Goal: Find specific page/section: Find specific page/section

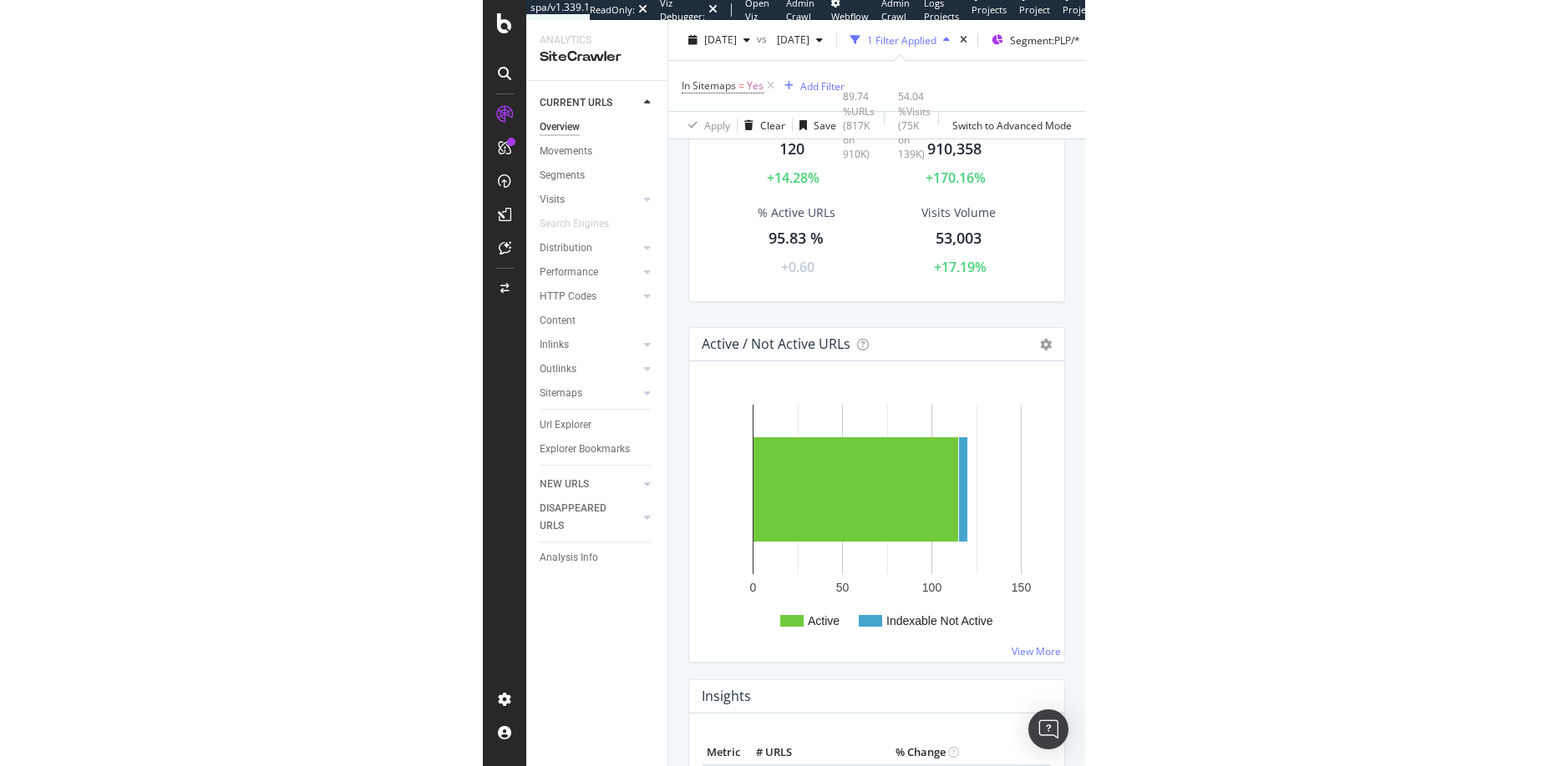
scroll to position [113, 0]
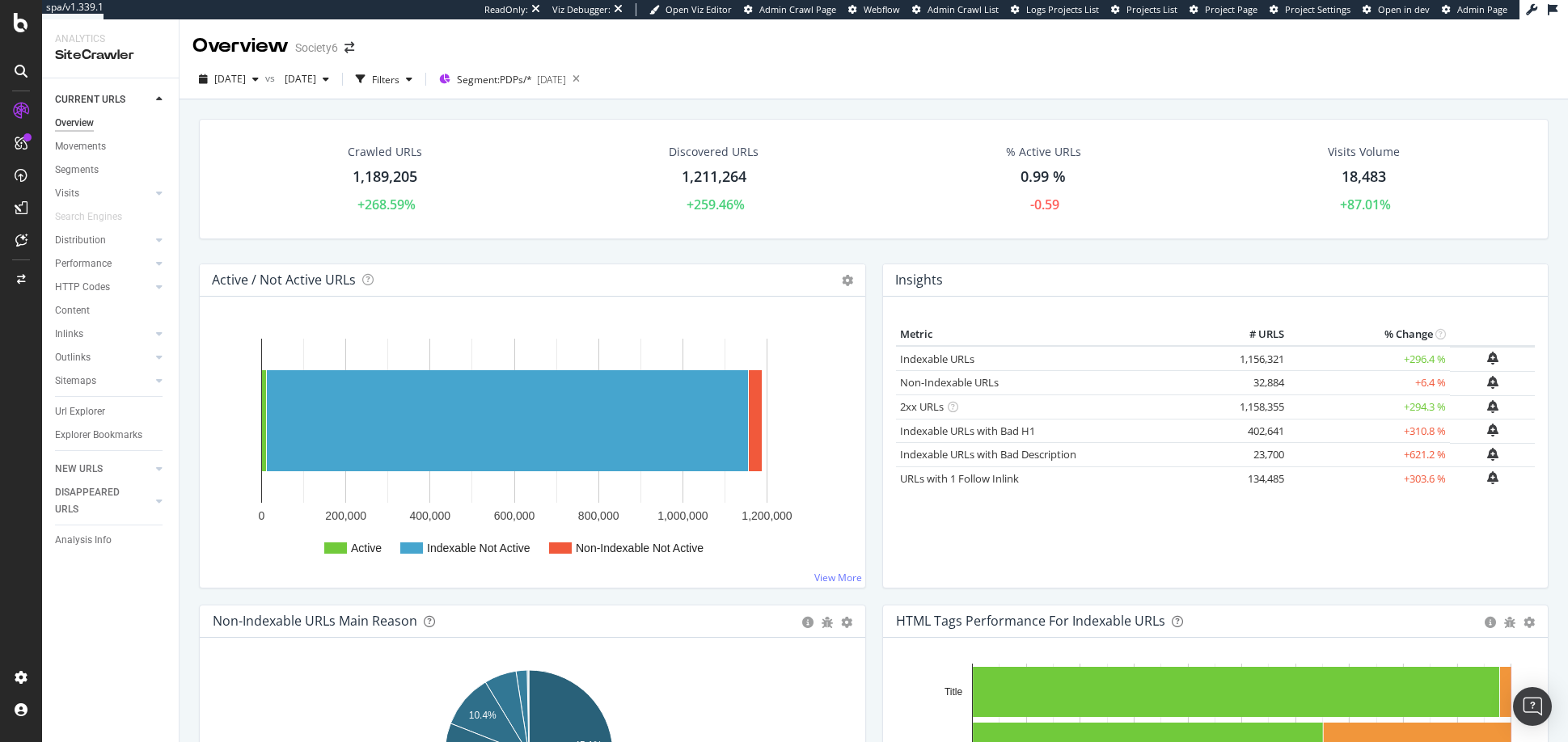
scroll to position [652, 0]
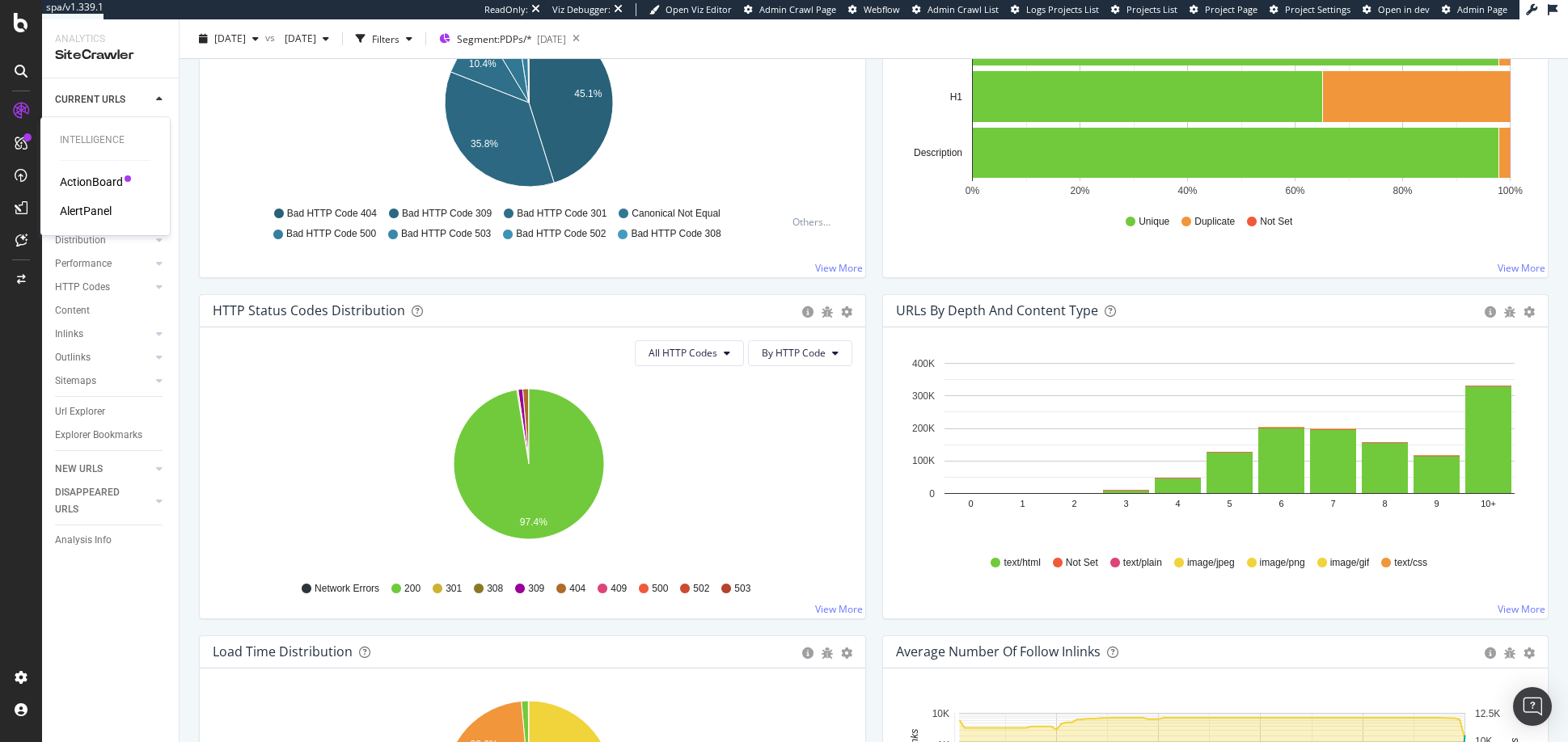
click at [81, 181] on div "ActionBoard" at bounding box center [91, 182] width 63 height 16
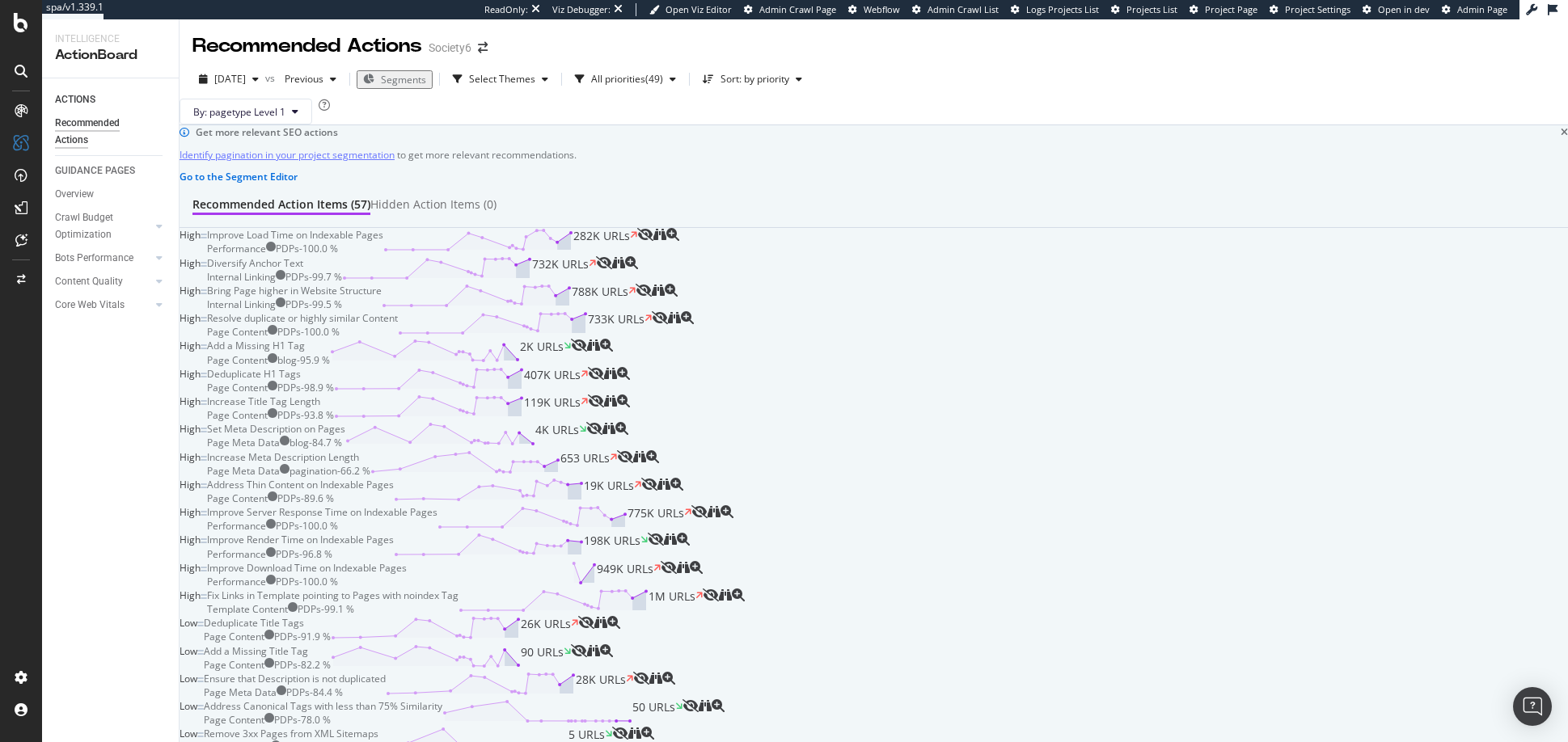
click at [654, 124] on div "By: pagetype Level 1" at bounding box center [874, 111] width 1389 height 25
